Goal: Book appointment/travel/reservation

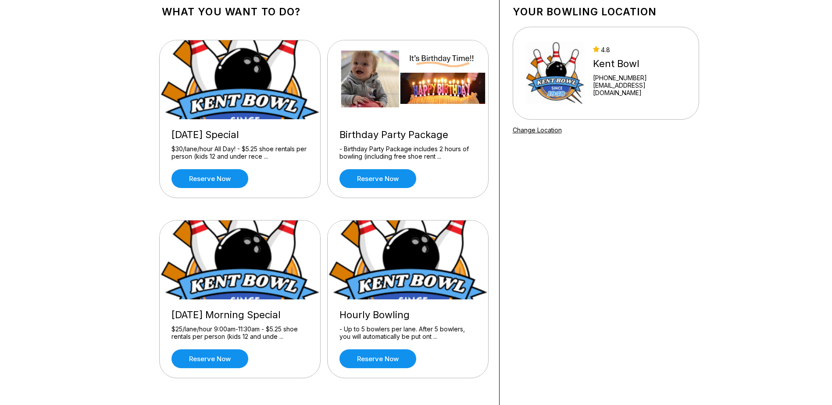
scroll to position [44, 0]
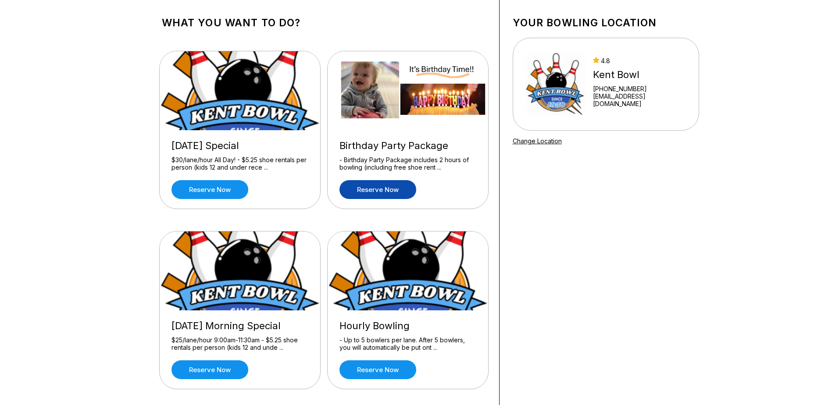
click at [386, 187] on link "Reserve now" at bounding box center [378, 189] width 77 height 19
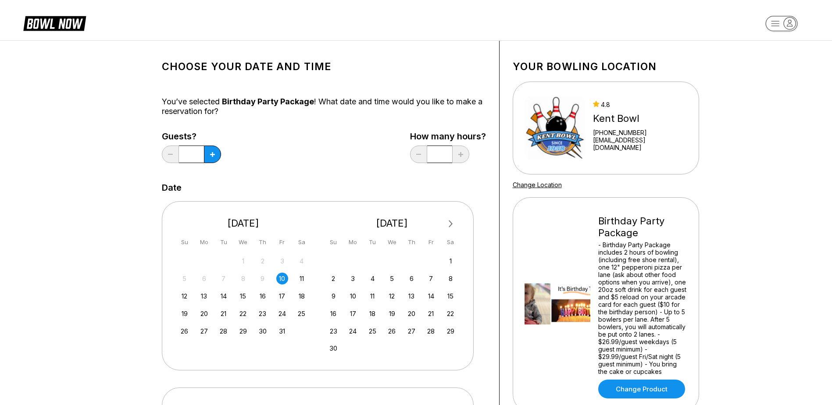
click at [201, 154] on input "*" at bounding box center [191, 155] width 25 height 18
click at [197, 154] on input "*" at bounding box center [191, 155] width 25 height 18
click at [194, 154] on input "*" at bounding box center [191, 155] width 25 height 18
click at [214, 155] on icon at bounding box center [212, 154] width 5 height 5
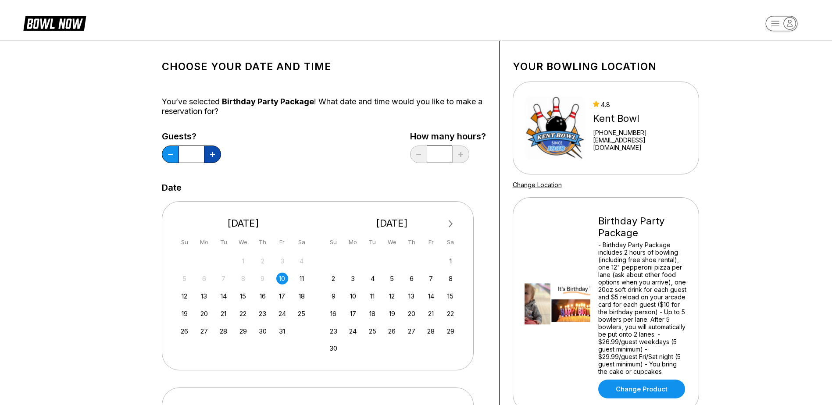
click at [214, 155] on icon at bounding box center [212, 154] width 5 height 5
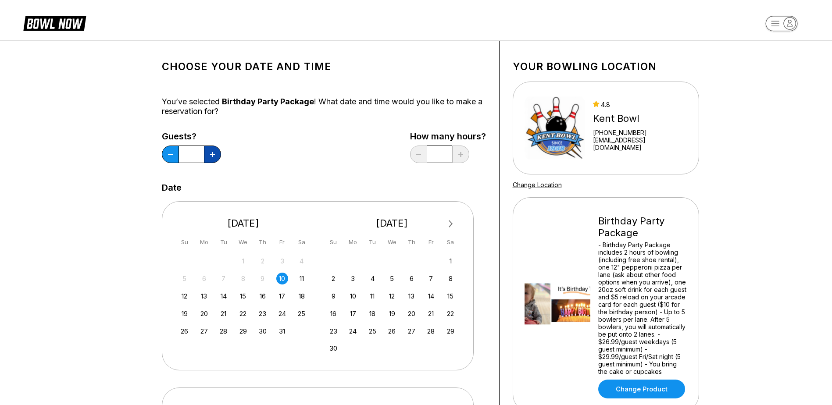
click at [214, 155] on icon at bounding box center [212, 154] width 5 height 5
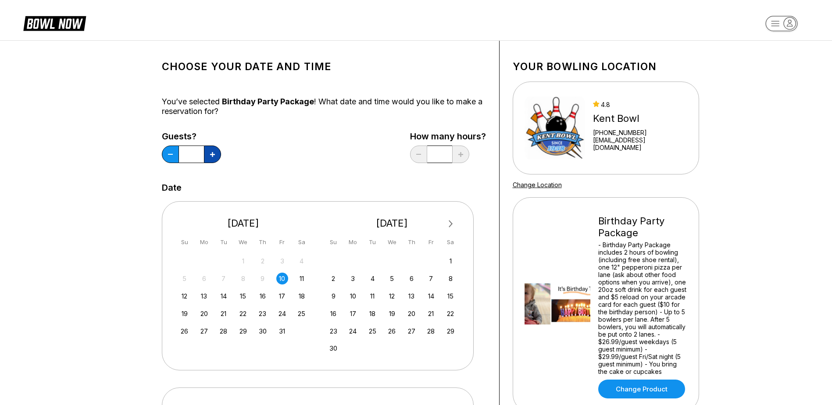
click at [214, 155] on icon at bounding box center [212, 154] width 5 height 5
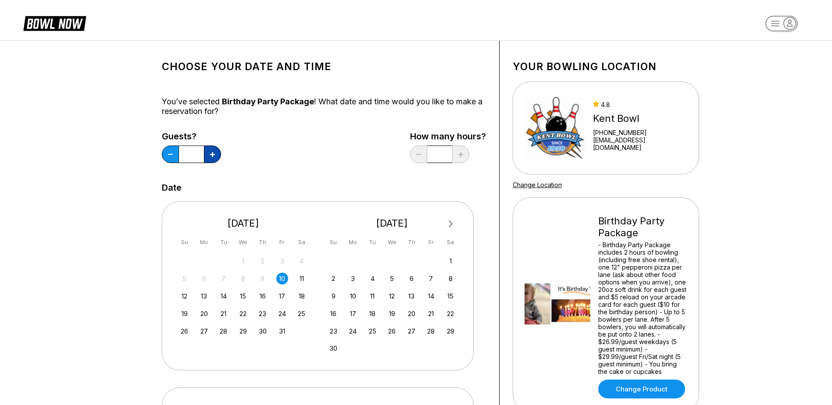
type input "**"
